Goal: Communication & Community: Answer question/provide support

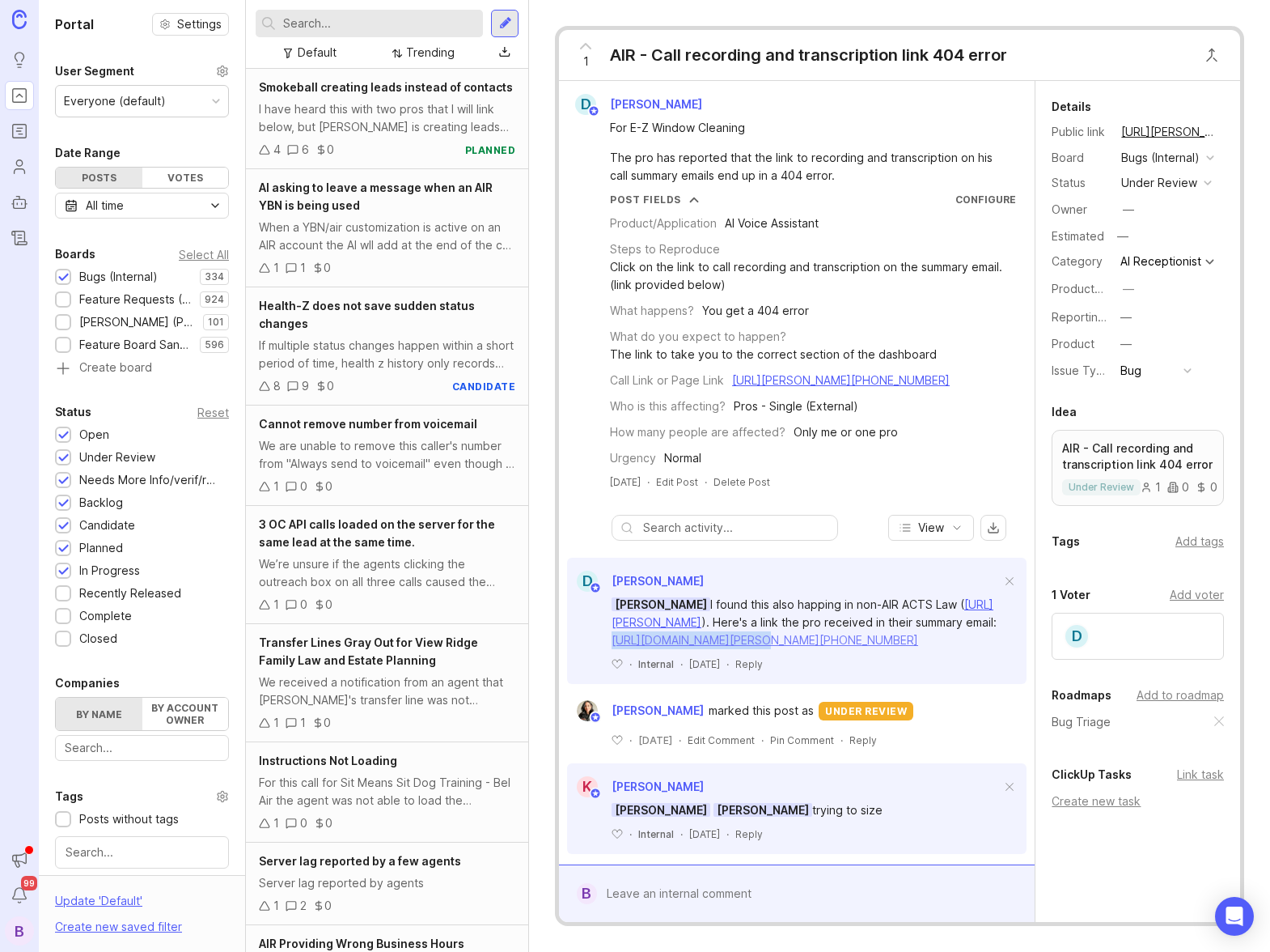
drag, startPoint x: 602, startPoint y: 652, endPoint x: 731, endPoint y: 654, distance: 129.0
click at [731, 654] on div "[PERSON_NAME] found this also happing in non-AIR ACTS Law ( [URL][PERSON_NAME] …" at bounding box center [797, 631] width 460 height 79
copy link "[URL][DOMAIN_NAME]"
drag, startPoint x: 824, startPoint y: 726, endPoint x: 789, endPoint y: 658, distance: 76.5
click at [789, 649] on div "[PERSON_NAME] found this also happing in non-AIR ACTS Law ( [URL][PERSON_NAME] …" at bounding box center [806, 622] width 389 height 54
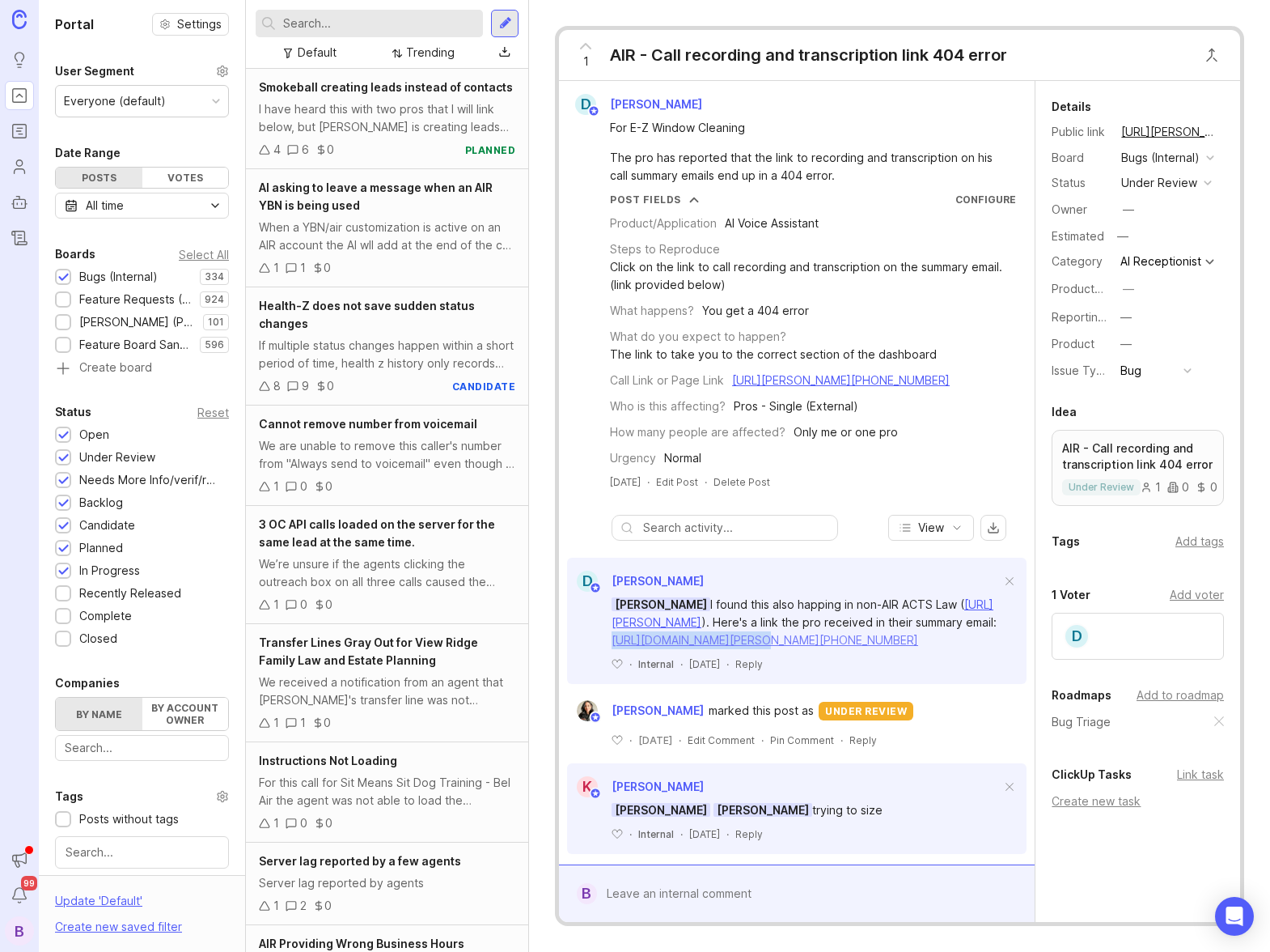
copy link "[URL][PERSON_NAME][PHONE_NUMBER]"
click at [897, 378] on link "[URL][PERSON_NAME][PHONE_NUMBER]" at bounding box center [840, 380] width 218 height 14
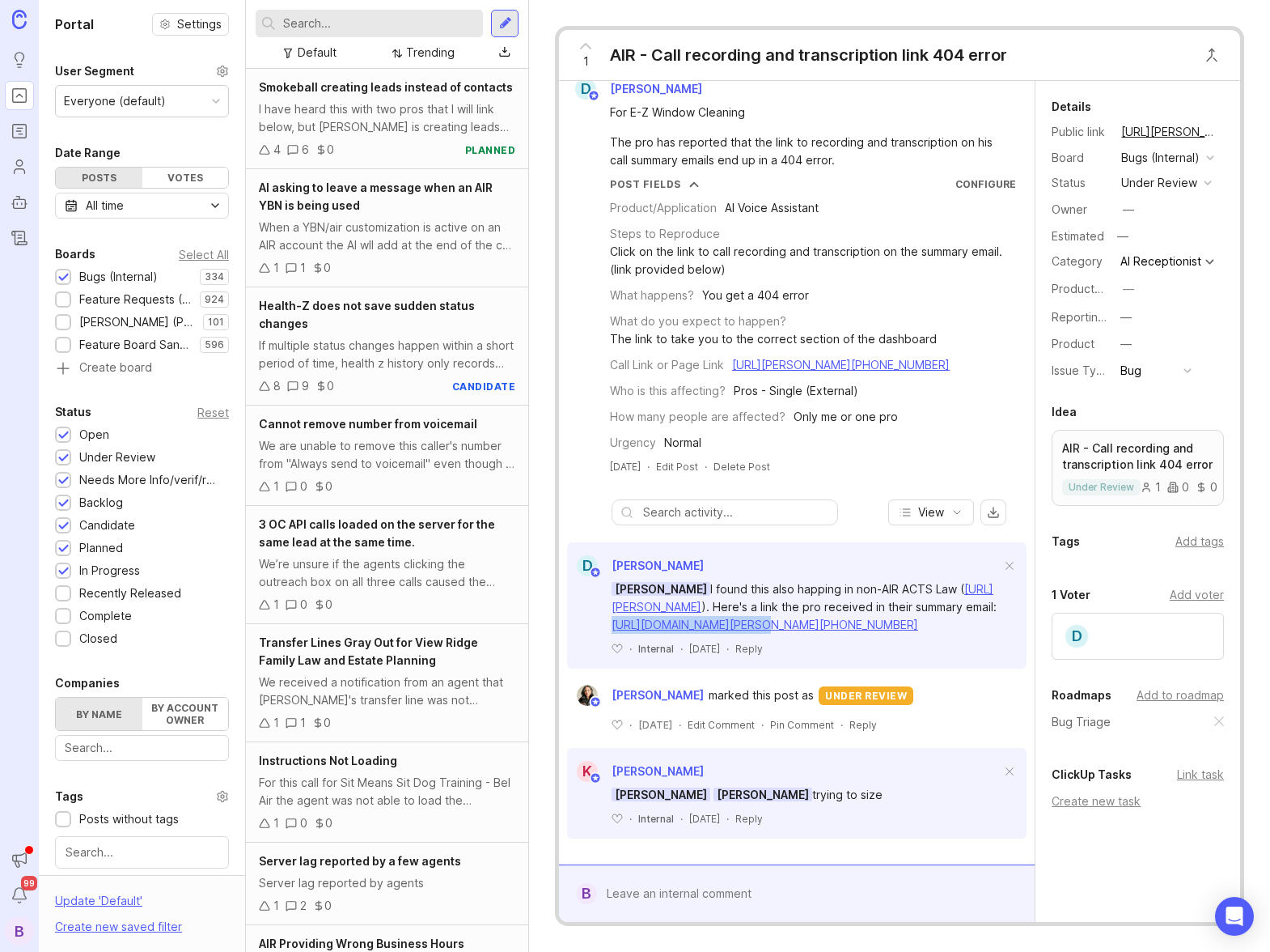
scroll to position [103, 0]
click at [852, 263] on div "Product/Application AI Voice Assistant Steps to Reproduce Click on the link to …" at bounding box center [813, 321] width 406 height 261
drag, startPoint x: 973, startPoint y: 276, endPoint x: 914, endPoint y: 280, distance: 59.1
click at [914, 356] on div "Call Link or Page Link [URL][PERSON_NAME][PHONE_NUMBER]" at bounding box center [813, 365] width 406 height 18
copy link "20831391"
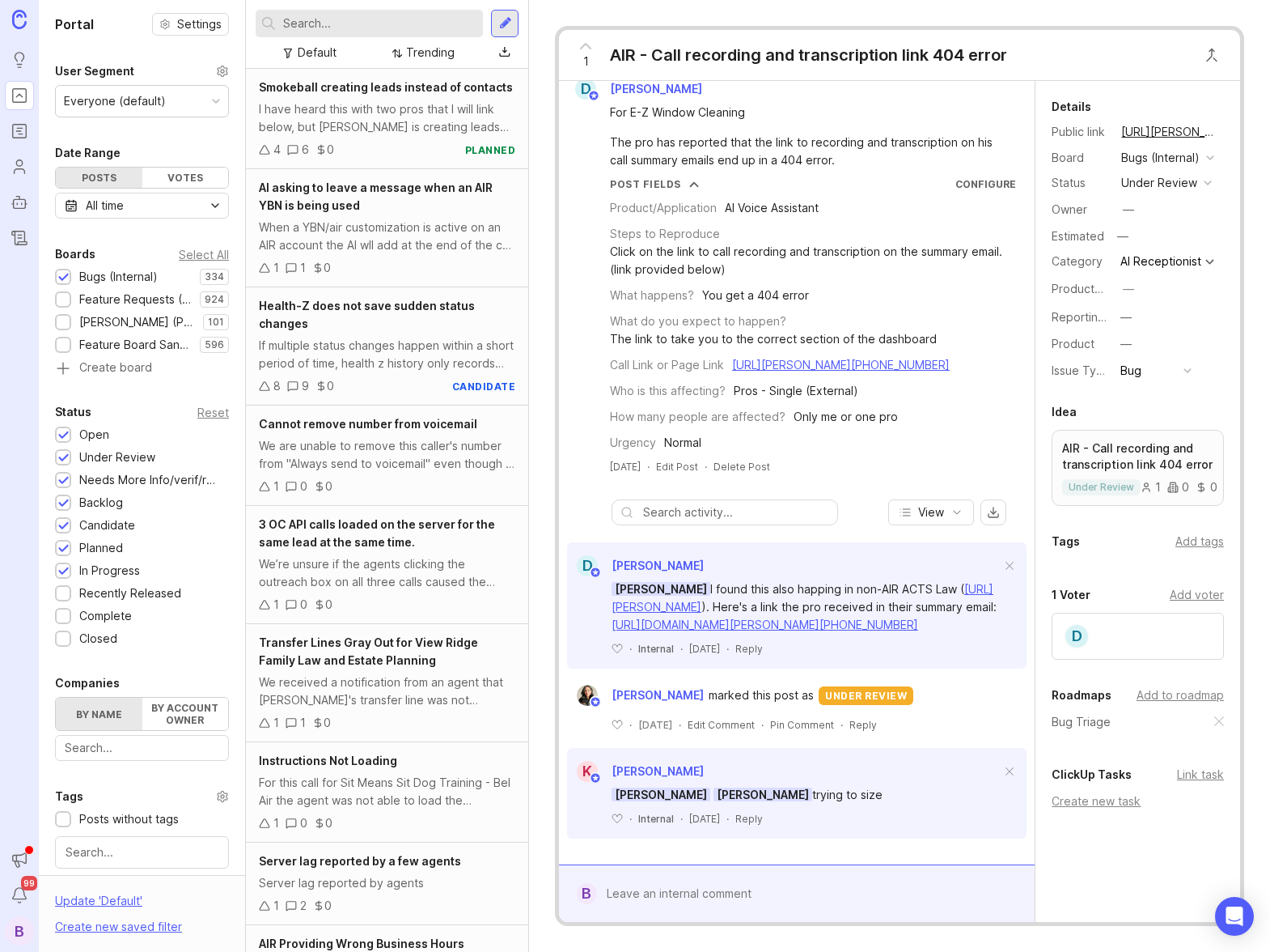
drag, startPoint x: 971, startPoint y: 324, endPoint x: 980, endPoint y: 290, distance: 35.2
click at [974, 317] on div "Product/Application AI Voice Assistant Steps to Reproduce Click on the link to …" at bounding box center [813, 321] width 406 height 261
drag, startPoint x: 980, startPoint y: 276, endPoint x: 917, endPoint y: 285, distance: 63.6
click at [915, 356] on div "Call Link or Page Link [URL][PERSON_NAME][PHONE_NUMBER]" at bounding box center [813, 365] width 406 height 18
copy link "0831391"
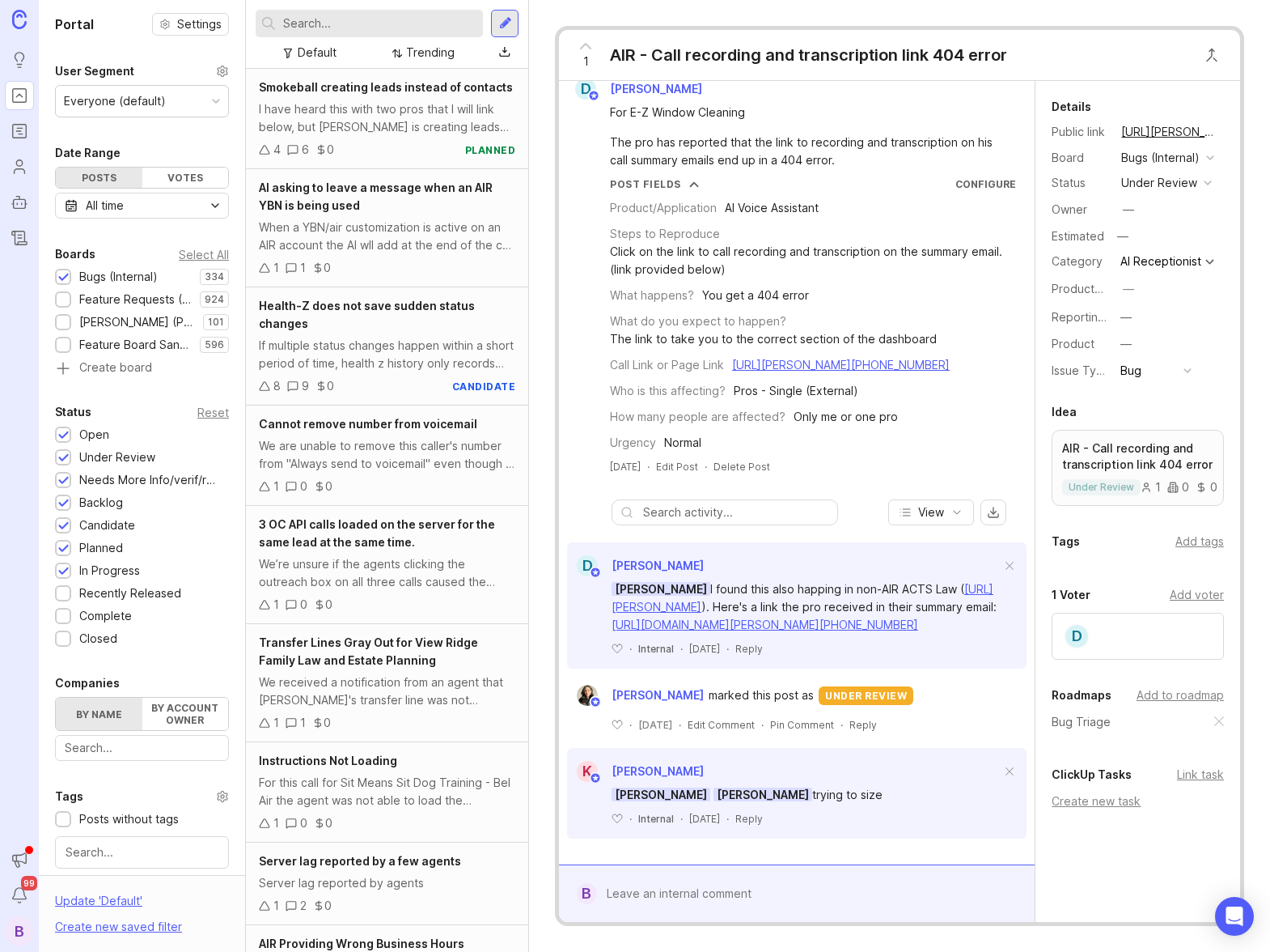
drag, startPoint x: 972, startPoint y: 325, endPoint x: 980, endPoint y: 290, distance: 35.9
click at [977, 313] on div "Product/Application AI Voice Assistant Steps to Reproduce Click on the link to …" at bounding box center [813, 321] width 406 height 261
drag, startPoint x: 978, startPoint y: 281, endPoint x: 912, endPoint y: 281, distance: 66.0
click at [912, 356] on div "Call Link or Page Link [URL][PERSON_NAME][PHONE_NUMBER]" at bounding box center [813, 365] width 406 height 18
copy link "20831391"
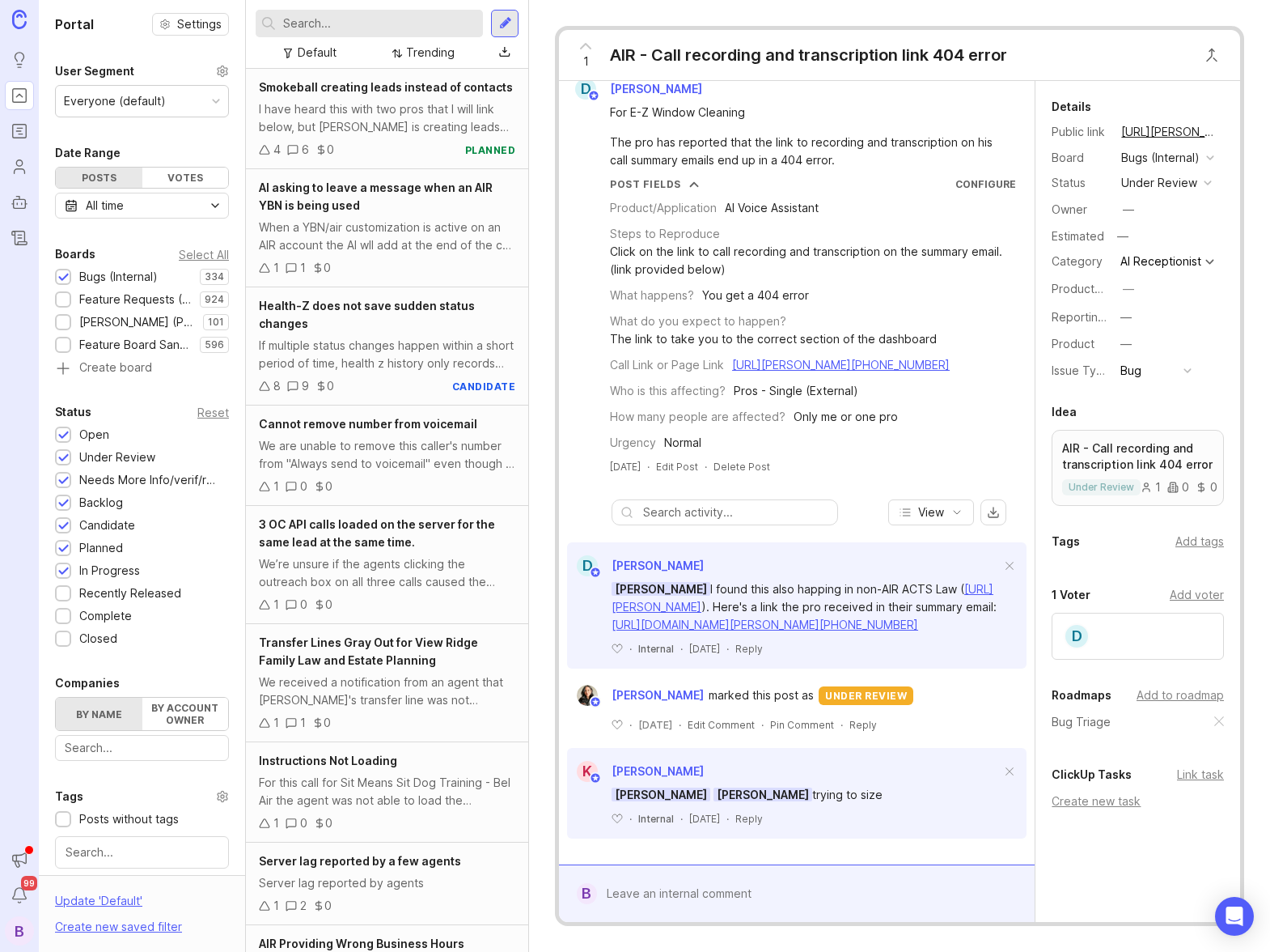
click at [975, 356] on div "Call Link or Page Link [URL][PERSON_NAME][PHONE_NUMBER]" at bounding box center [813, 365] width 406 height 18
drag, startPoint x: 978, startPoint y: 276, endPoint x: 735, endPoint y: 285, distance: 243.2
click at [731, 356] on div "Call Link or Page Link [URL][PERSON_NAME][PHONE_NUMBER]" at bounding box center [813, 365] width 406 height 18
copy link "[URL][PERSON_NAME][PHONE_NUMBER]"
drag, startPoint x: 820, startPoint y: 627, endPoint x: 790, endPoint y: 559, distance: 74.3
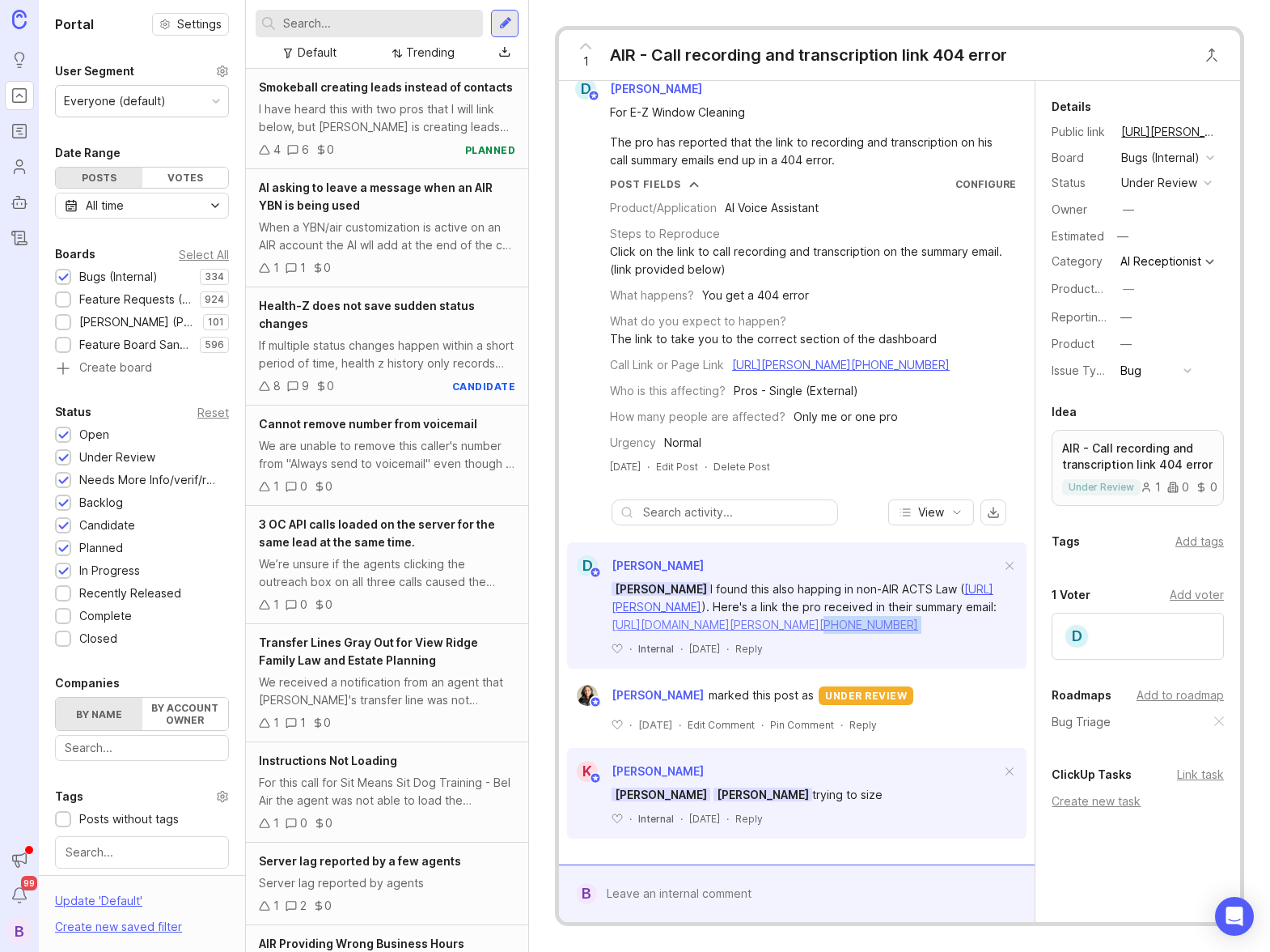
click at [790, 580] on div "[PERSON_NAME] found this also happing in non-AIR ACTS Law ( [URL][PERSON_NAME] …" at bounding box center [806, 606] width 389 height 54
copy div "___[URL][PERSON_NAME][PHONE_NUMBER]"
click at [952, 647] on div "﻿ · Internal · [DATE] · Reply" at bounding box center [806, 648] width 389 height 14
drag, startPoint x: 823, startPoint y: 628, endPoint x: 813, endPoint y: 565, distance: 63.8
click at [787, 580] on div "[PERSON_NAME] found this also happing in non-AIR ACTS Law ( [URL][PERSON_NAME] …" at bounding box center [806, 606] width 389 height 54
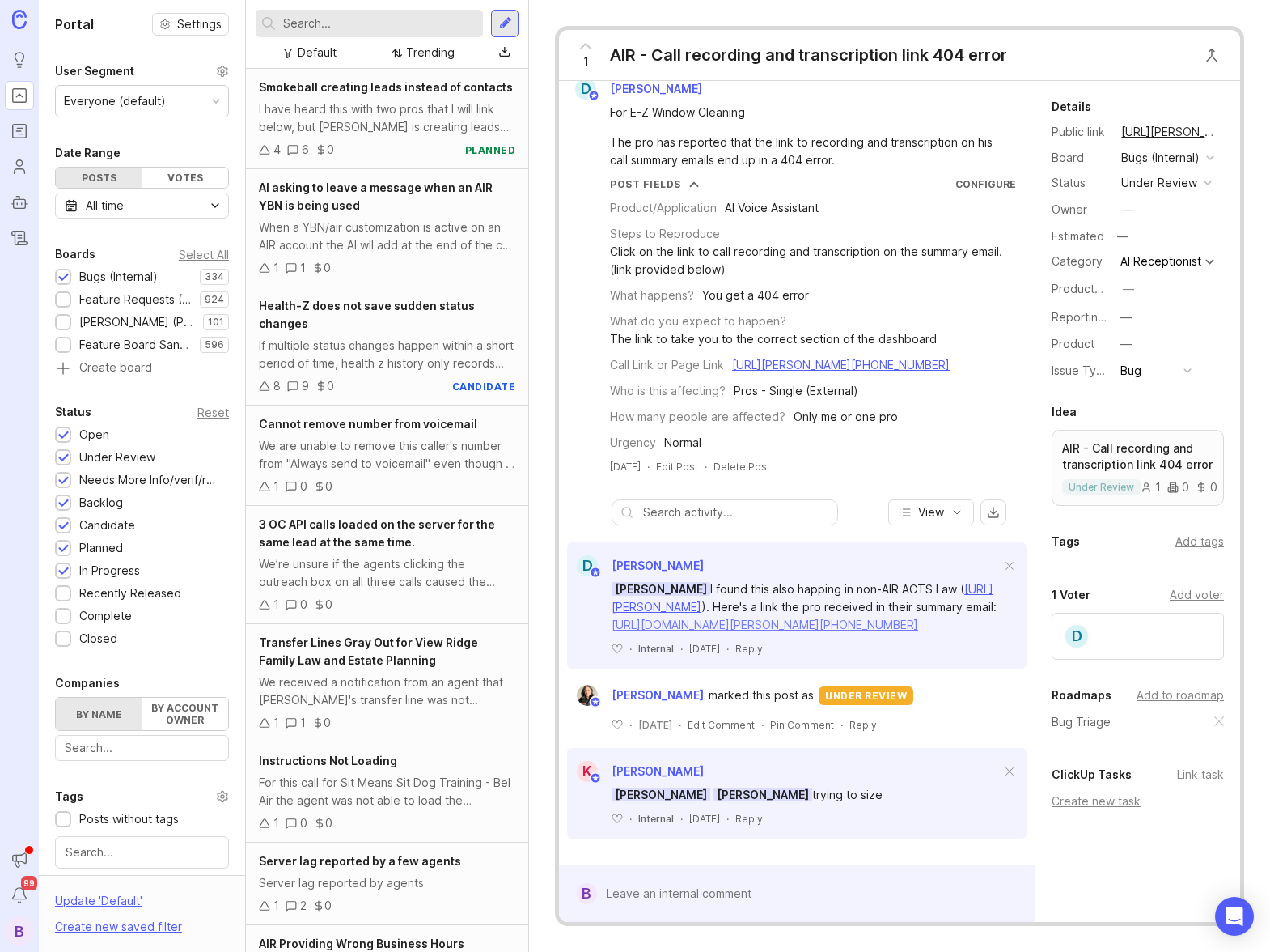
copy link "[URL][PERSON_NAME][PHONE_NUMBER]"
click at [803, 582] on link "[URL][PERSON_NAME]" at bounding box center [802, 598] width 382 height 31
